Goal: Task Accomplishment & Management: Manage account settings

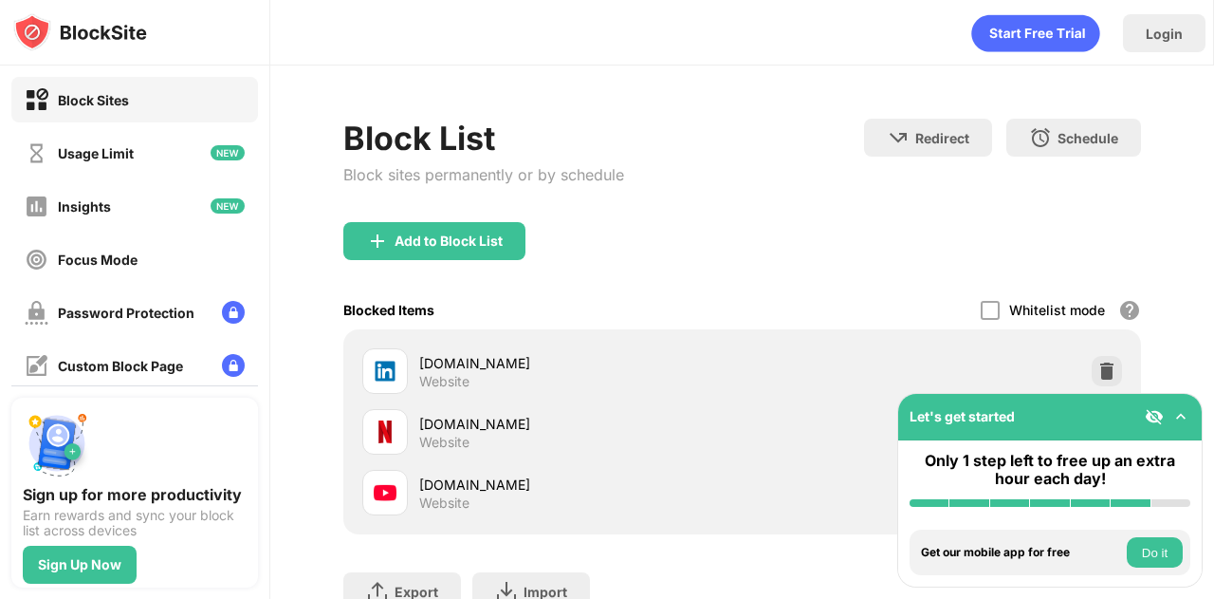
scroll to position [150, 0]
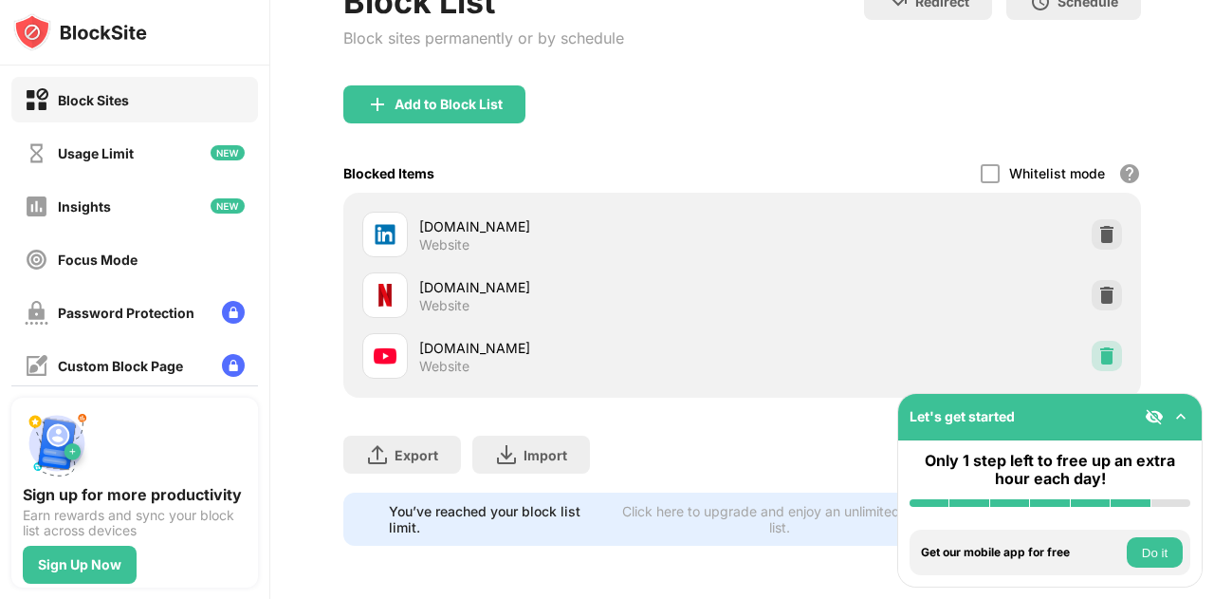
click at [1097, 346] on img at bounding box center [1106, 355] width 19 height 19
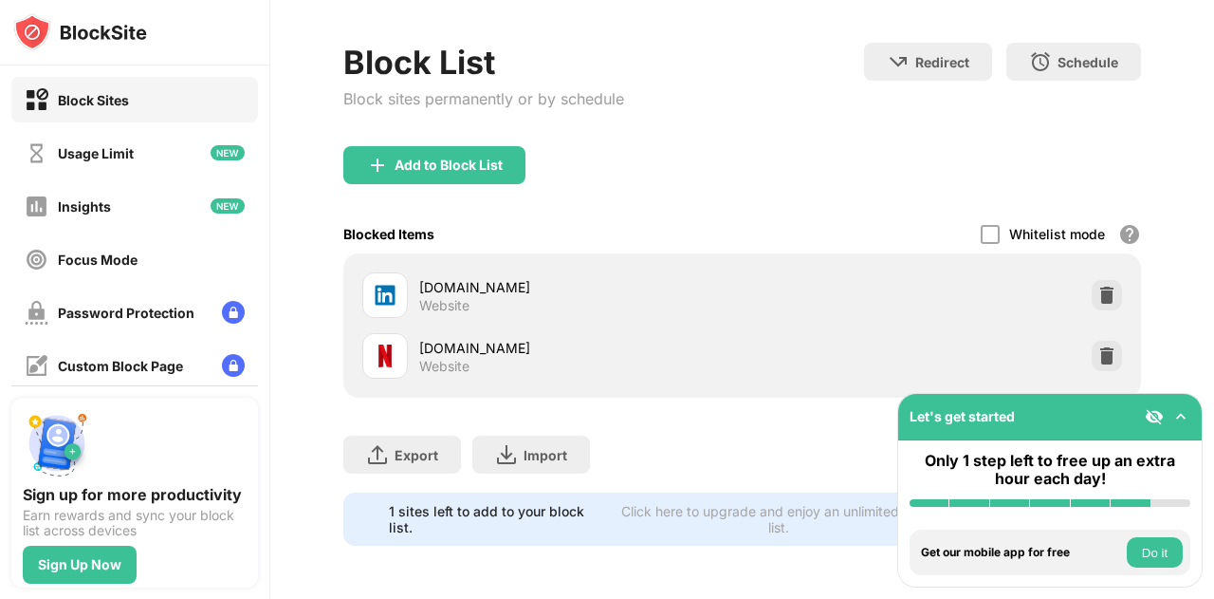
scroll to position [89, 0]
click at [1097, 286] on img at bounding box center [1106, 295] width 19 height 19
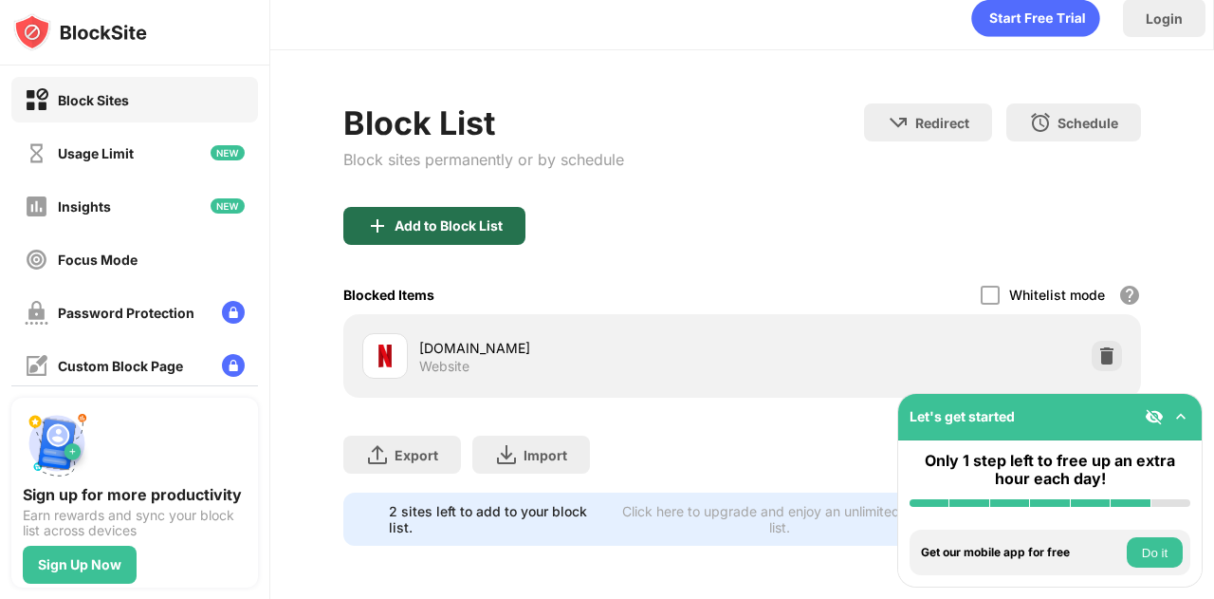
click at [459, 218] on div "Add to Block List" at bounding box center [449, 225] width 108 height 15
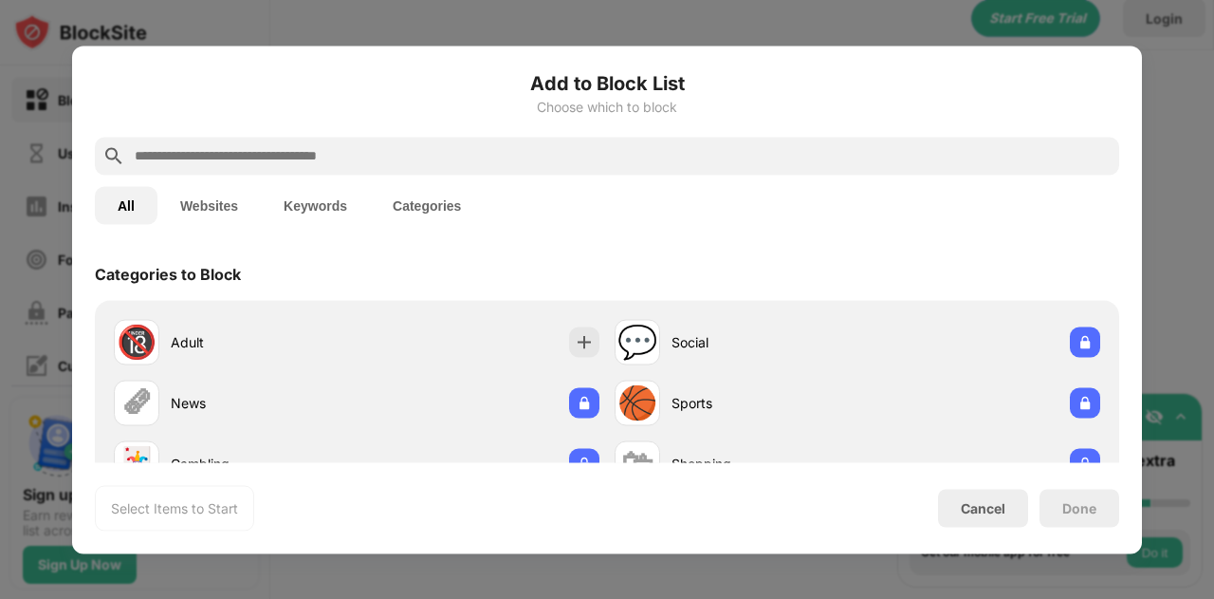
click at [675, 157] on input "text" at bounding box center [622, 155] width 979 height 23
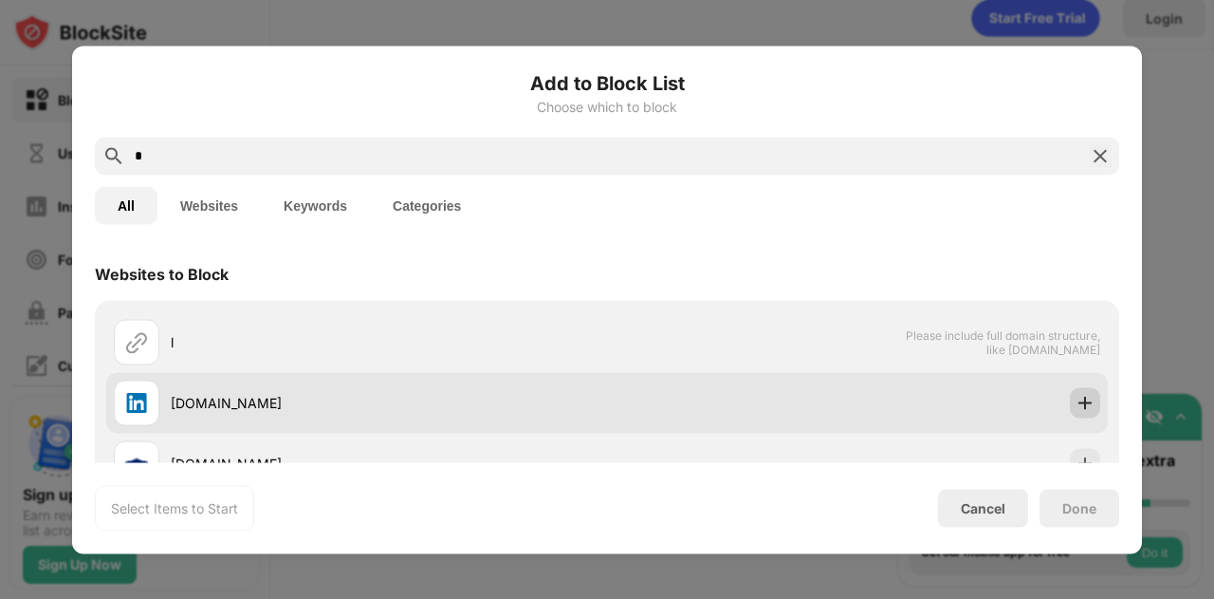
type input "*"
click at [1076, 393] on img at bounding box center [1085, 402] width 19 height 19
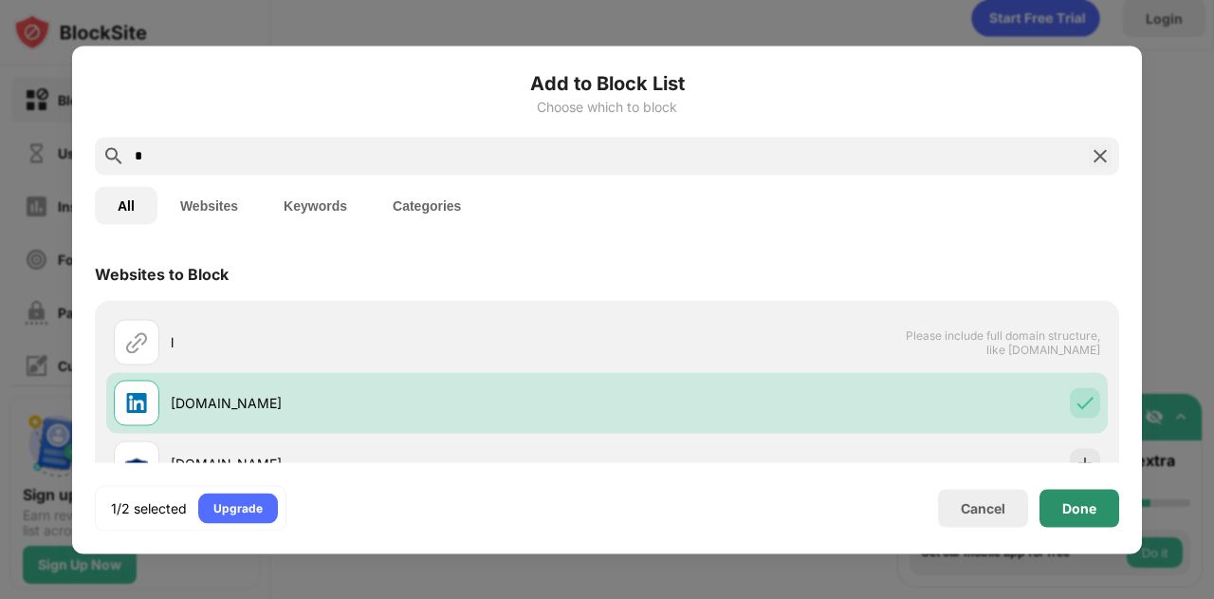
click at [1078, 505] on div "Done" at bounding box center [1079, 507] width 34 height 15
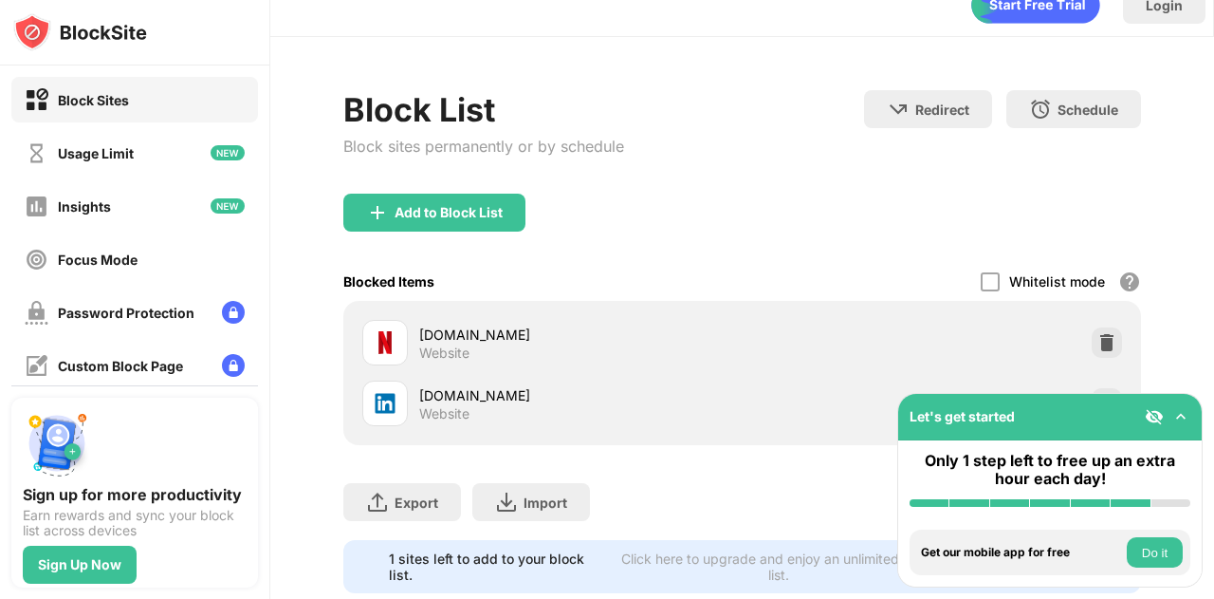
scroll to position [89, 0]
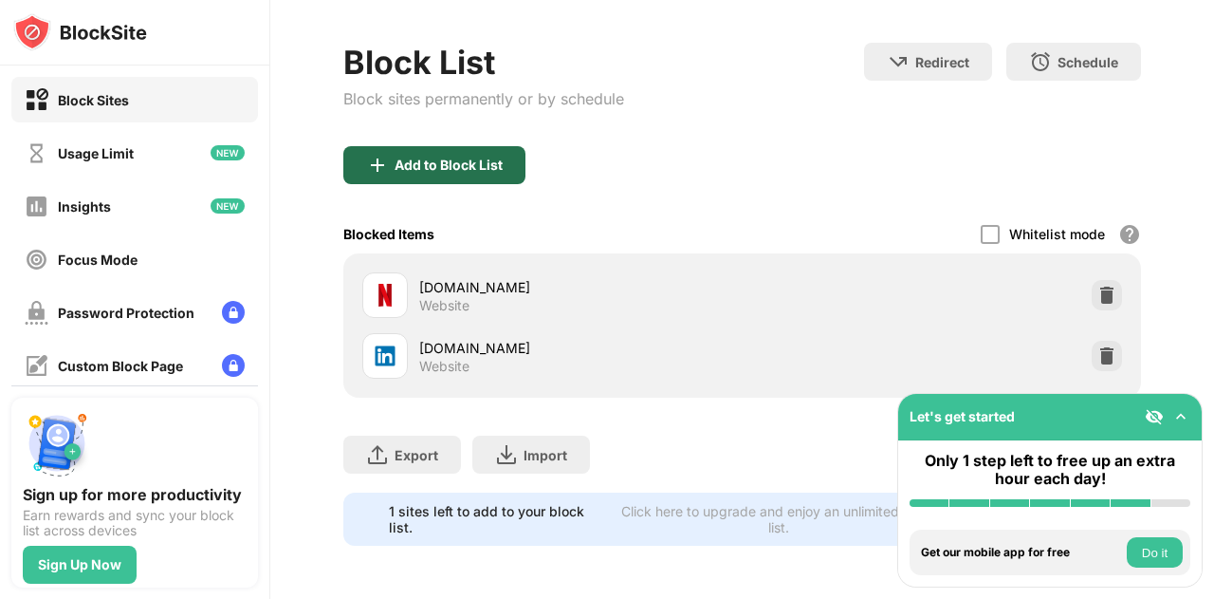
click at [492, 157] on div "Add to Block List" at bounding box center [449, 164] width 108 height 15
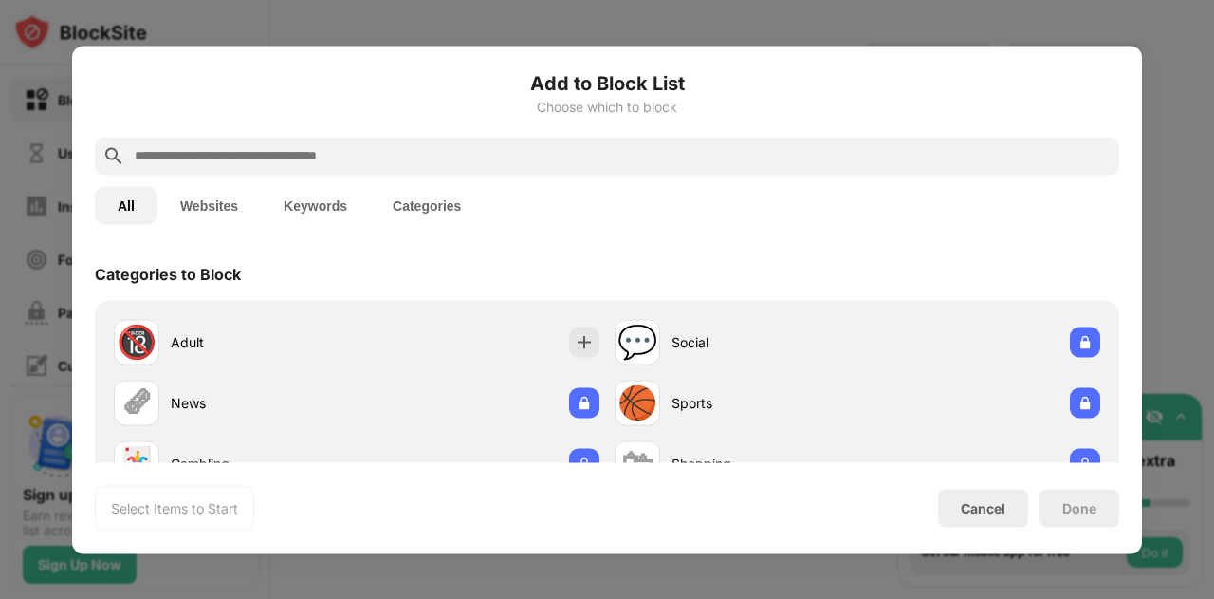
click at [824, 158] on input "text" at bounding box center [622, 155] width 979 height 23
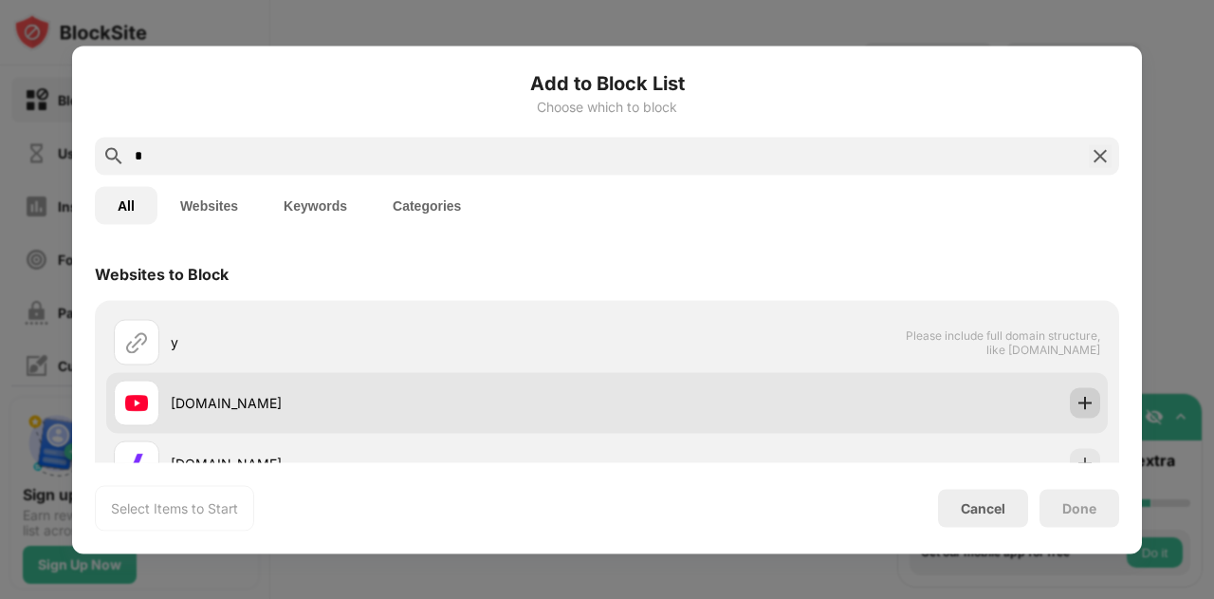
type input "*"
click at [1076, 401] on img at bounding box center [1085, 402] width 19 height 19
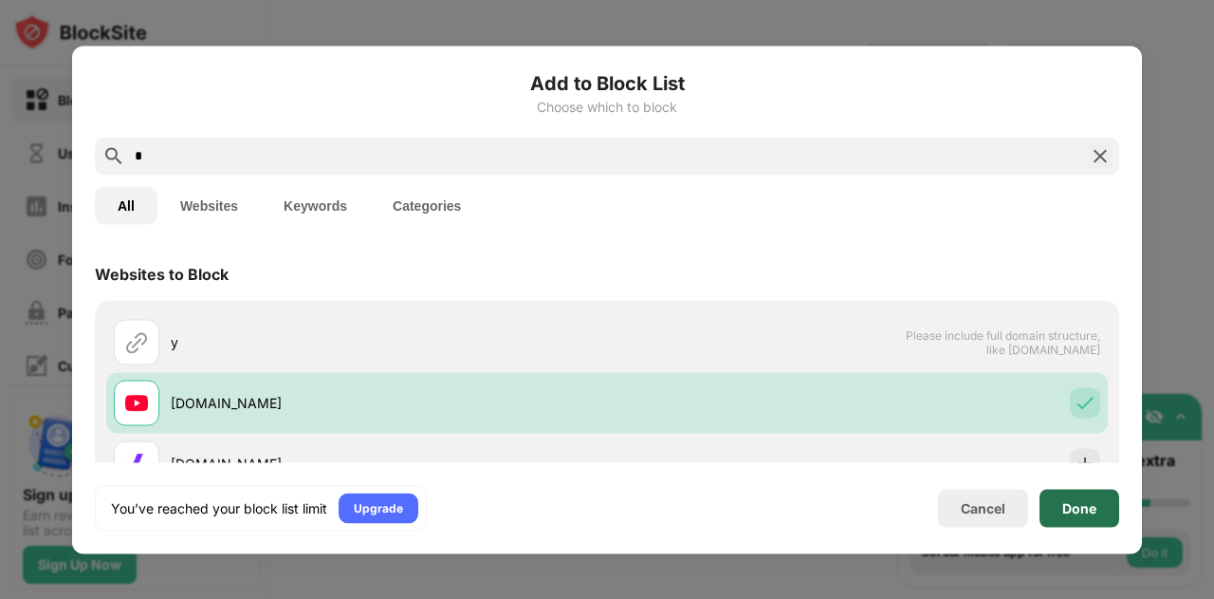
click at [1073, 507] on div "Done" at bounding box center [1079, 507] width 34 height 15
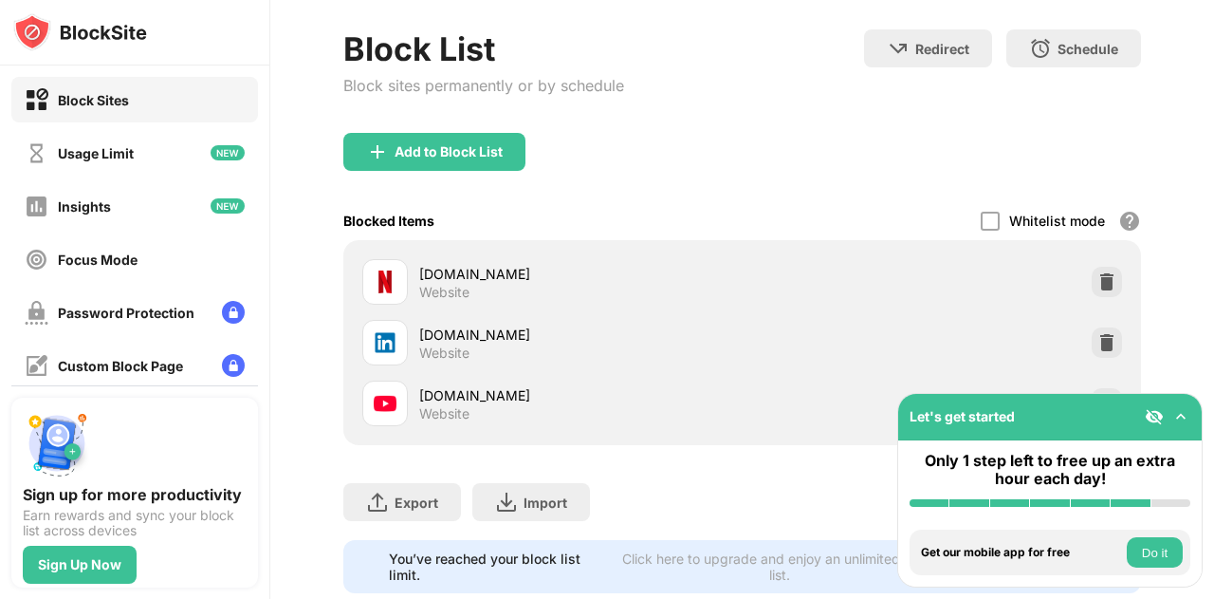
scroll to position [150, 0]
